Goal: Obtain resource: Obtain resource

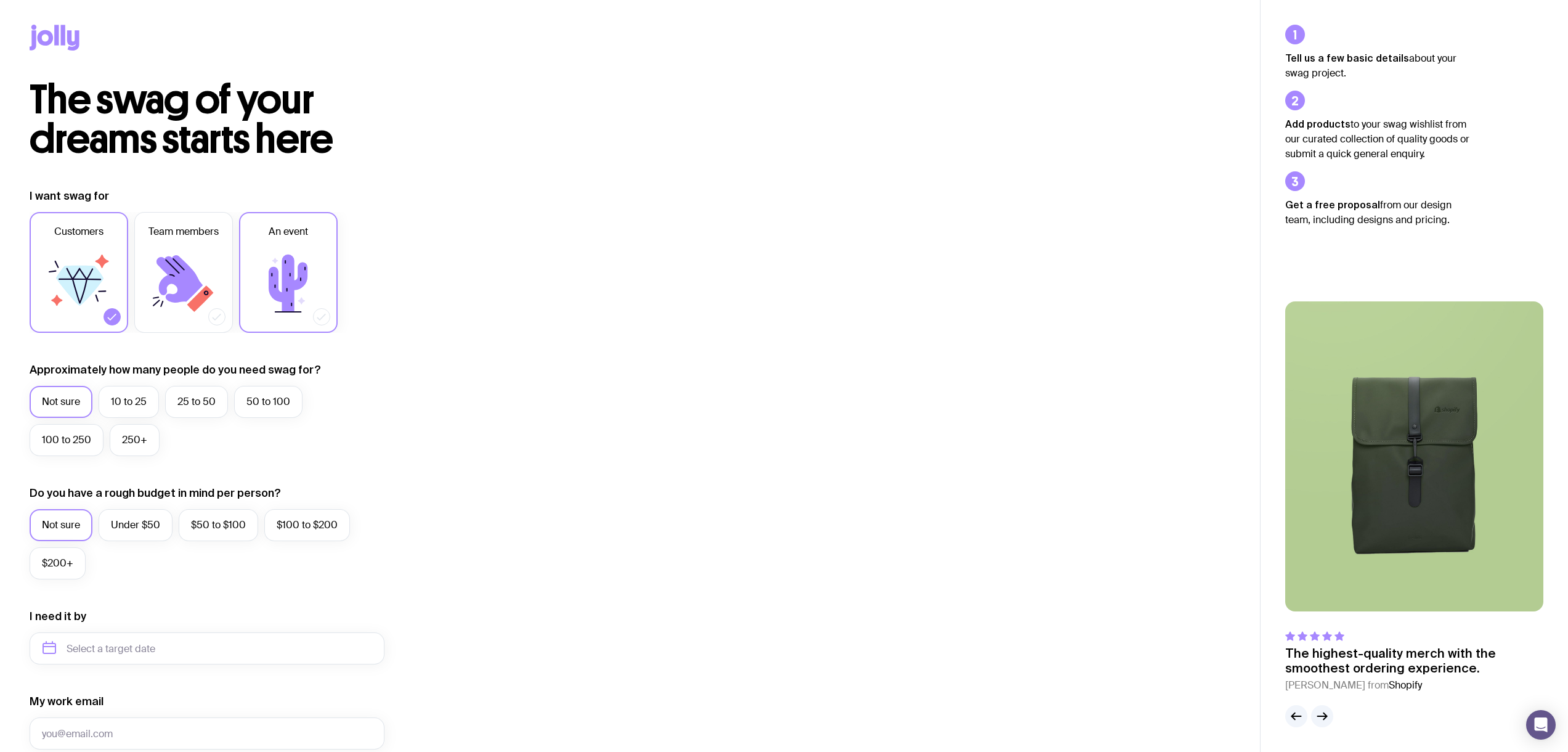
click at [327, 287] on label "An event" at bounding box center [288, 272] width 98 height 121
click at [0, 0] on input "An event" at bounding box center [0, 0] width 0 height 0
click at [72, 287] on icon at bounding box center [80, 285] width 48 height 40
click at [0, 0] on input "Customers" at bounding box center [0, 0] width 0 height 0
click at [275, 392] on label "50 to 100" at bounding box center [268, 402] width 68 height 32
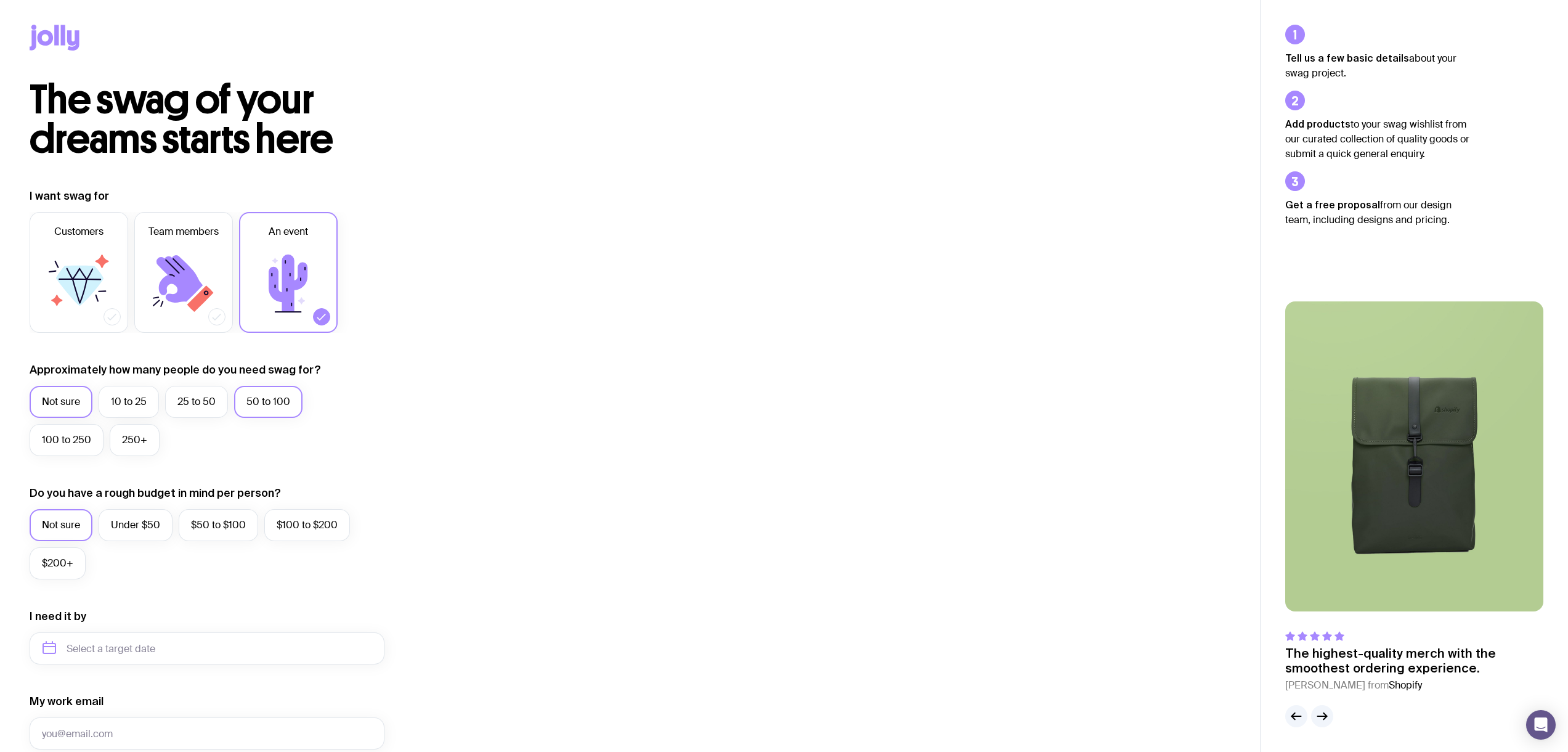
click at [0, 0] on input "50 to 100" at bounding box center [0, 0] width 0 height 0
click at [52, 26] on icon at bounding box center [54, 38] width 50 height 26
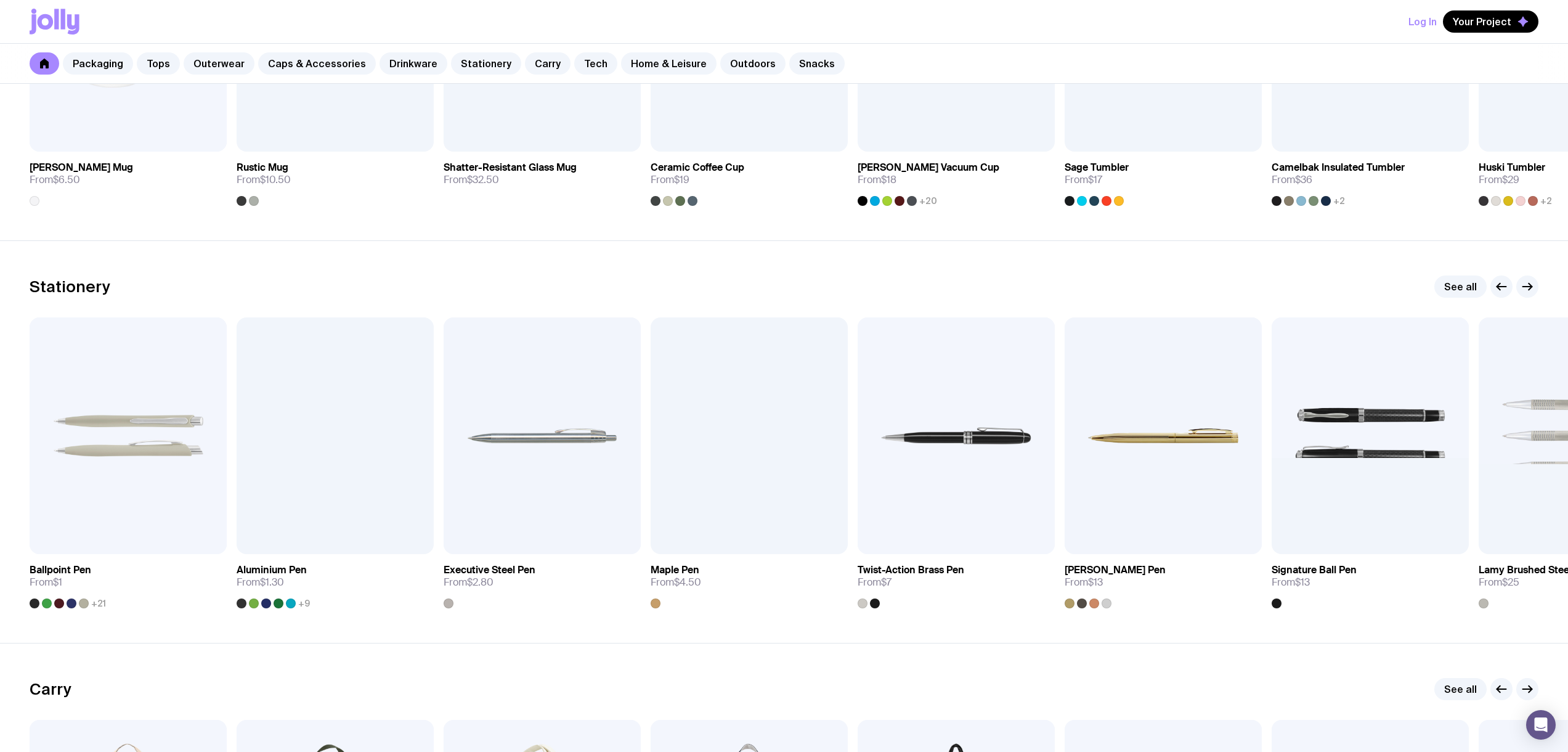
scroll to position [2131, 0]
